Goal: Task Accomplishment & Management: Manage account settings

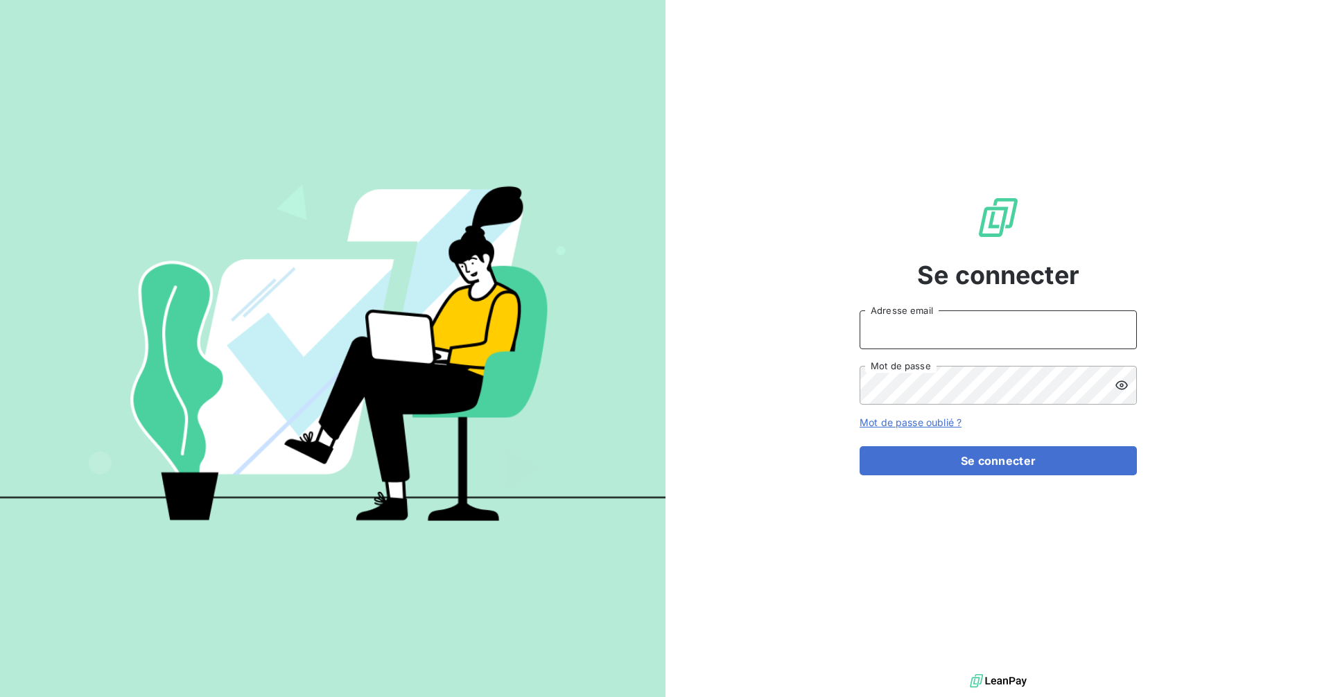
click at [937, 323] on input "Adresse email" at bounding box center [998, 330] width 277 height 39
click at [0, 697] on com-1password-button at bounding box center [0, 697] width 0 height 0
type input "[EMAIL_ADDRESS][DOMAIN_NAME]"
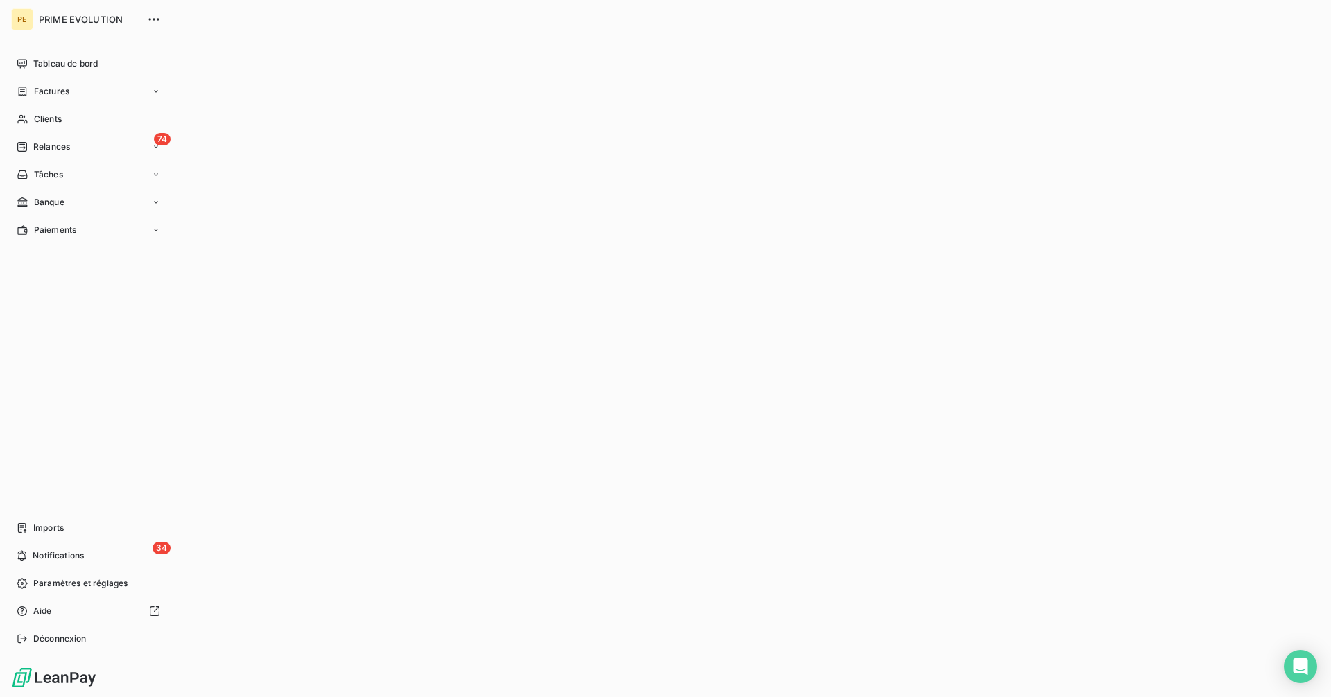
click at [47, 103] on nav "Tableau de bord Factures Clients 74 Relances Tâches Banque Paiements" at bounding box center [88, 147] width 155 height 189
click at [41, 121] on span "Clients" at bounding box center [48, 119] width 28 height 12
type input "[PERSON_NAME]"
type input "osw"
click at [33, 638] on div "Déconnexion" at bounding box center [88, 639] width 155 height 22
